Goal: Task Accomplishment & Management: Complete application form

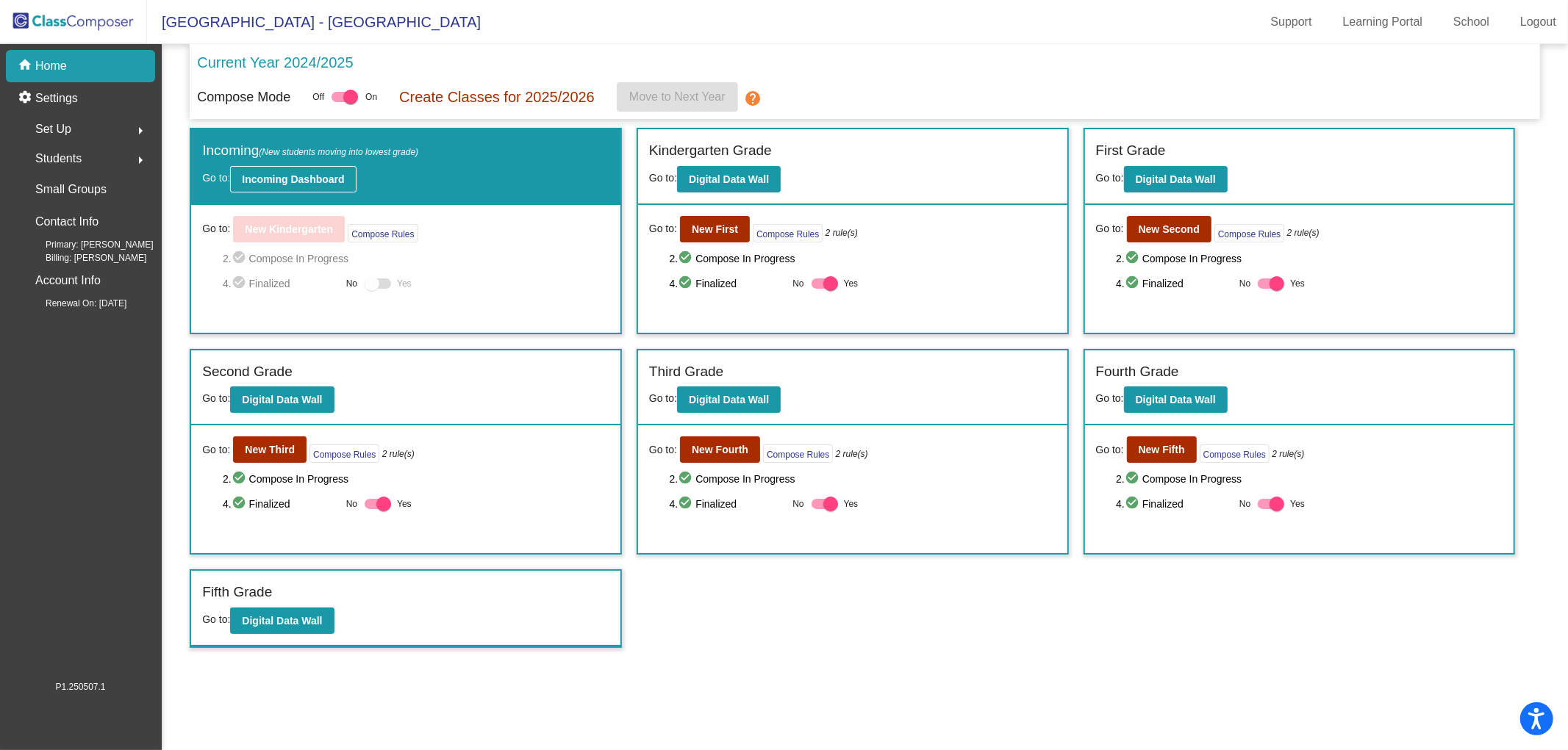
click at [273, 183] on b "Incoming Dashboard" at bounding box center [293, 179] width 102 height 11
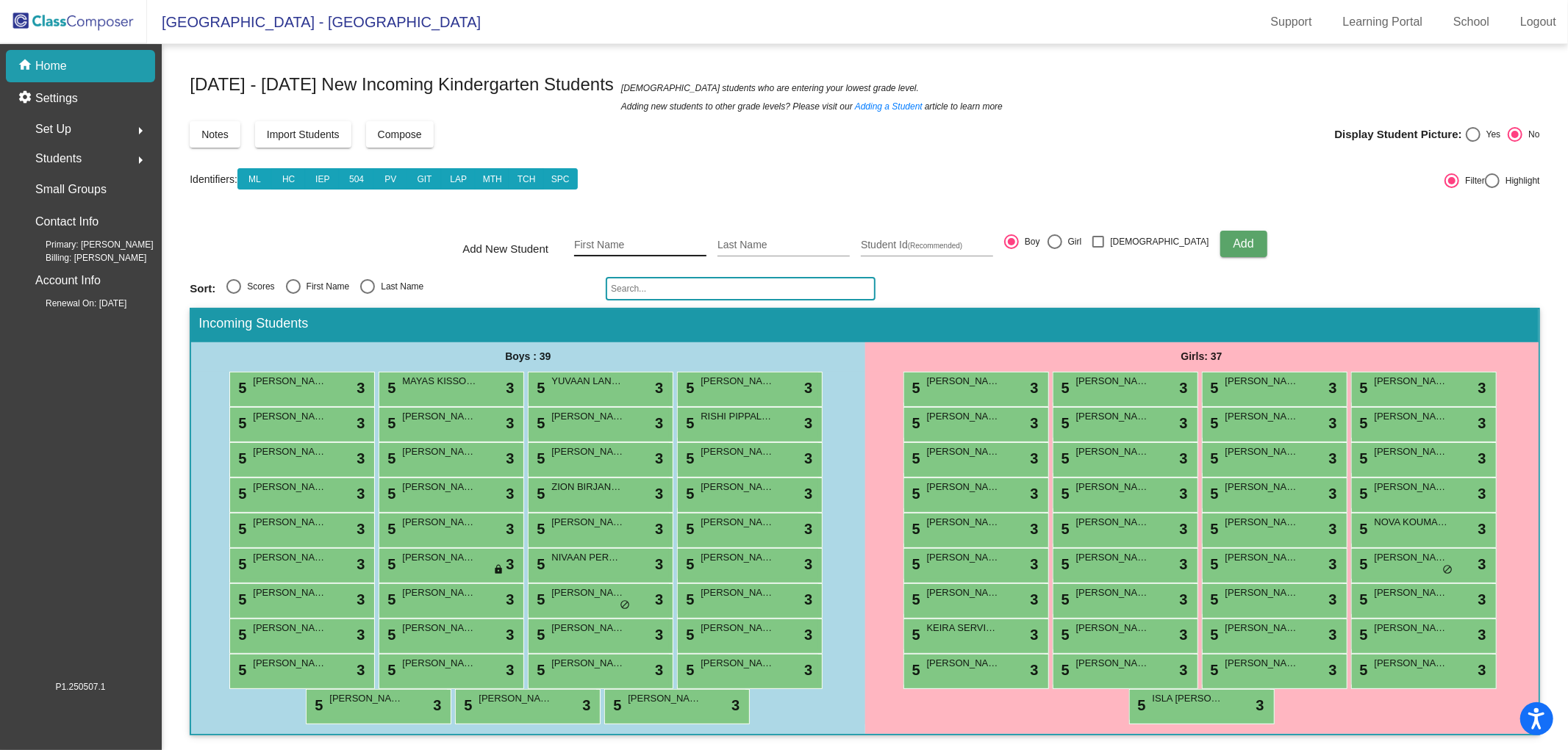
click at [637, 240] on input "First Name" at bounding box center [640, 244] width 132 height 11
type input "[PERSON_NAME]"
click at [934, 246] on input "Student Id (Recommended)" at bounding box center [927, 244] width 132 height 11
paste input "0636028"
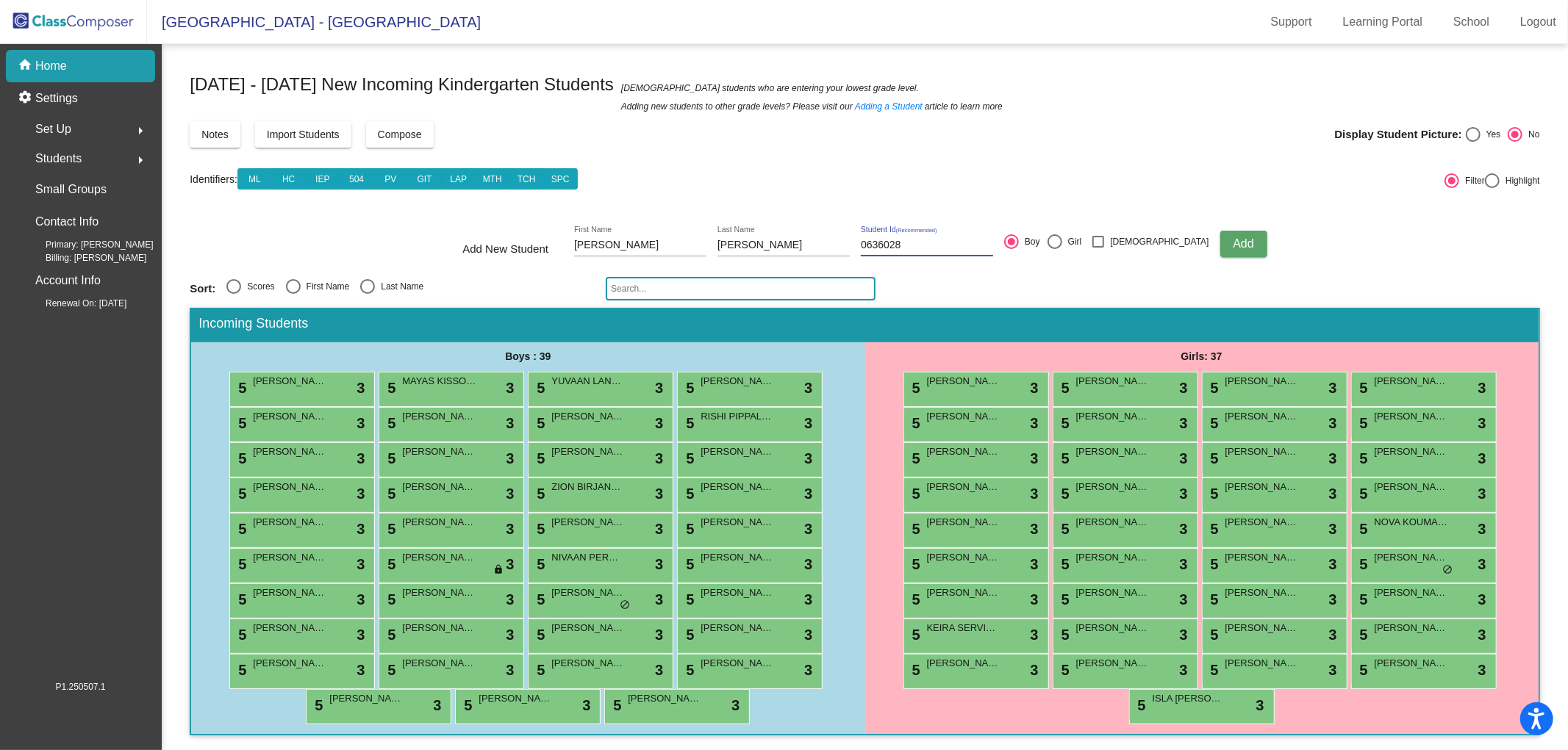
type input "0636028"
click at [1062, 240] on div at bounding box center [1055, 242] width 15 height 15
click at [1055, 249] on input "Girl" at bounding box center [1054, 249] width 1 height 1
radio input "true"
click at [1233, 246] on span "Add" at bounding box center [1242, 244] width 20 height 12
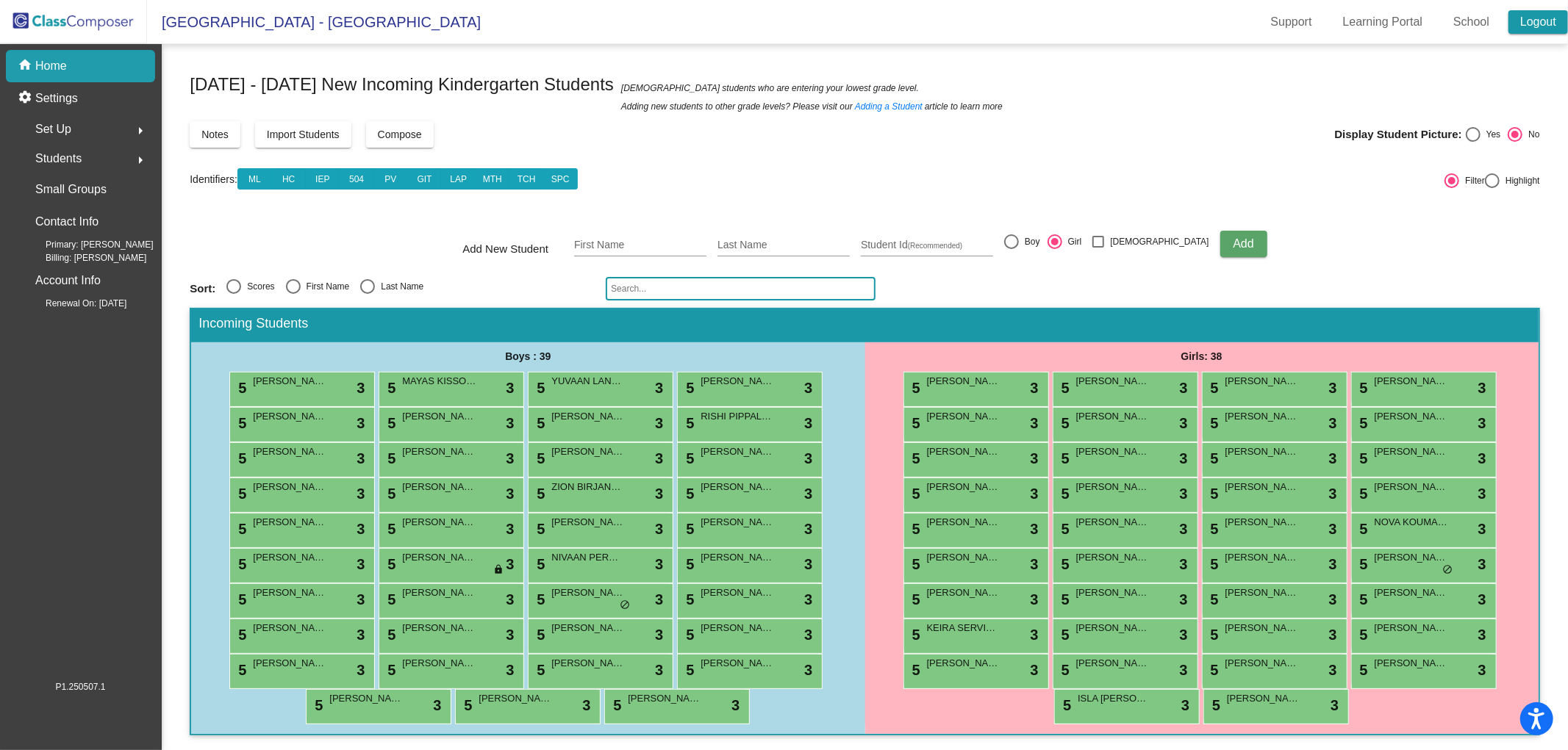
click at [1529, 26] on link "Logout" at bounding box center [1538, 22] width 59 height 24
